Goal: Task Accomplishment & Management: Manage account settings

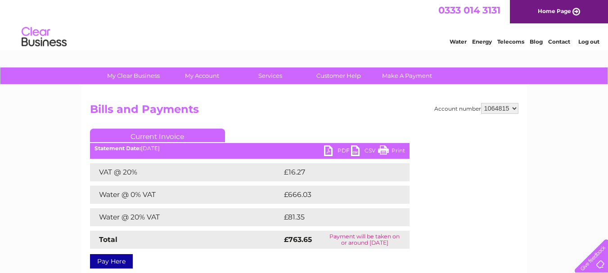
click at [514, 109] on select "985340 985341 985349 985350 985351 985352 985353 985354 985356 985357 985359 10…" at bounding box center [499, 108] width 37 height 11
select select "985359"
click at [481, 103] on select "985340 985341 985349 985350 985351 985352 985353 985354 985356 985357 985359 10…" at bounding box center [499, 108] width 37 height 11
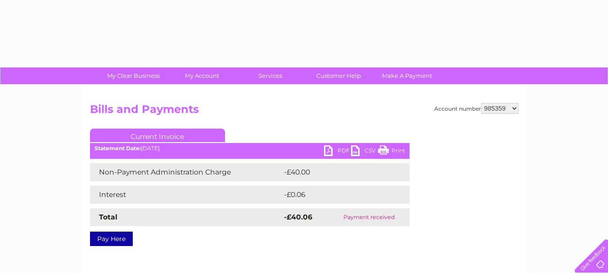
click at [514, 106] on select "985340 985341 985349 985350 985351 985352 985353 985354 985356 985357 985359 10…" at bounding box center [499, 108] width 37 height 11
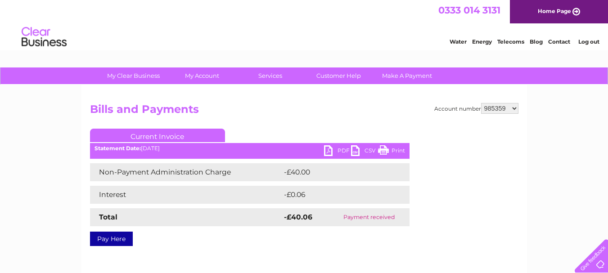
select select "985357"
click at [481, 103] on select "985340 985341 985349 985350 985351 985352 985353 985354 985356 985357 985359 10…" at bounding box center [499, 108] width 37 height 11
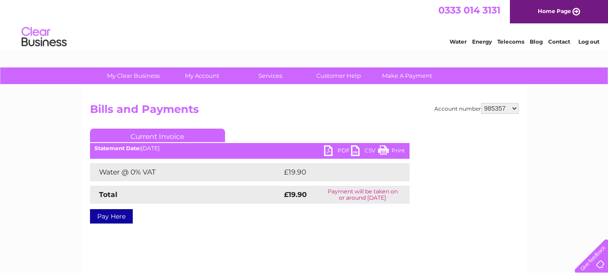
click at [327, 152] on link "PDF" at bounding box center [337, 151] width 27 height 13
